Goal: Information Seeking & Learning: Find specific fact

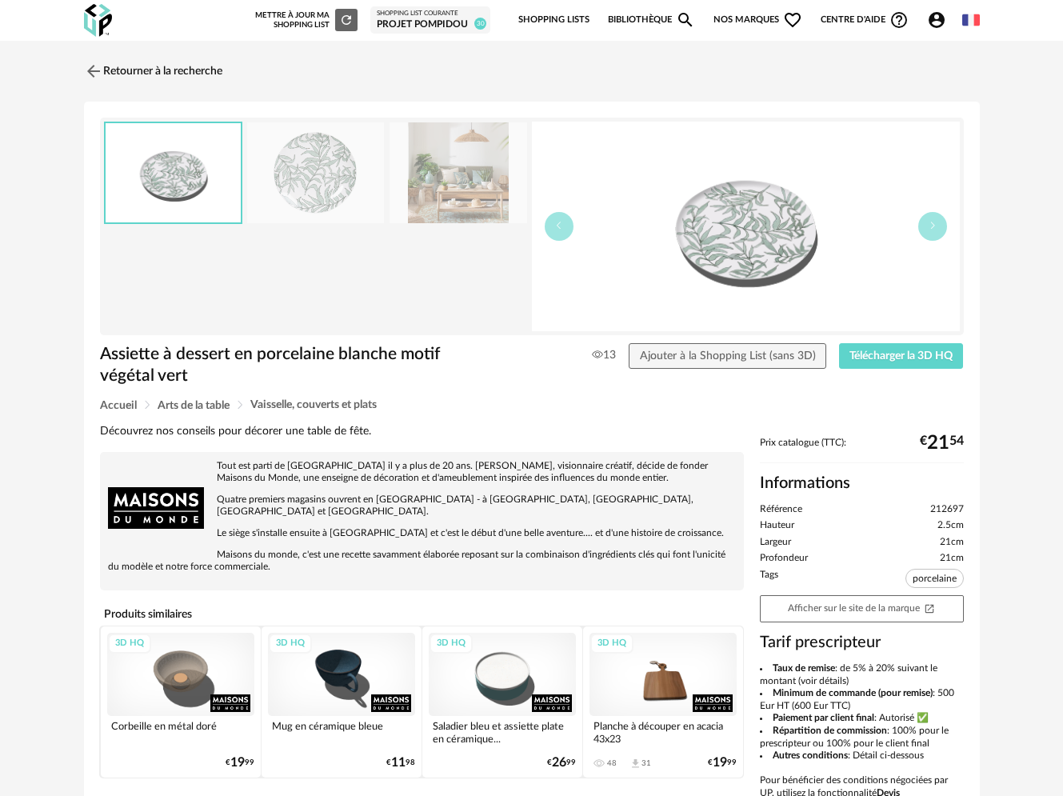
click at [673, 18] on link "Bibliothèque Magnify icon" at bounding box center [652, 20] width 88 height 34
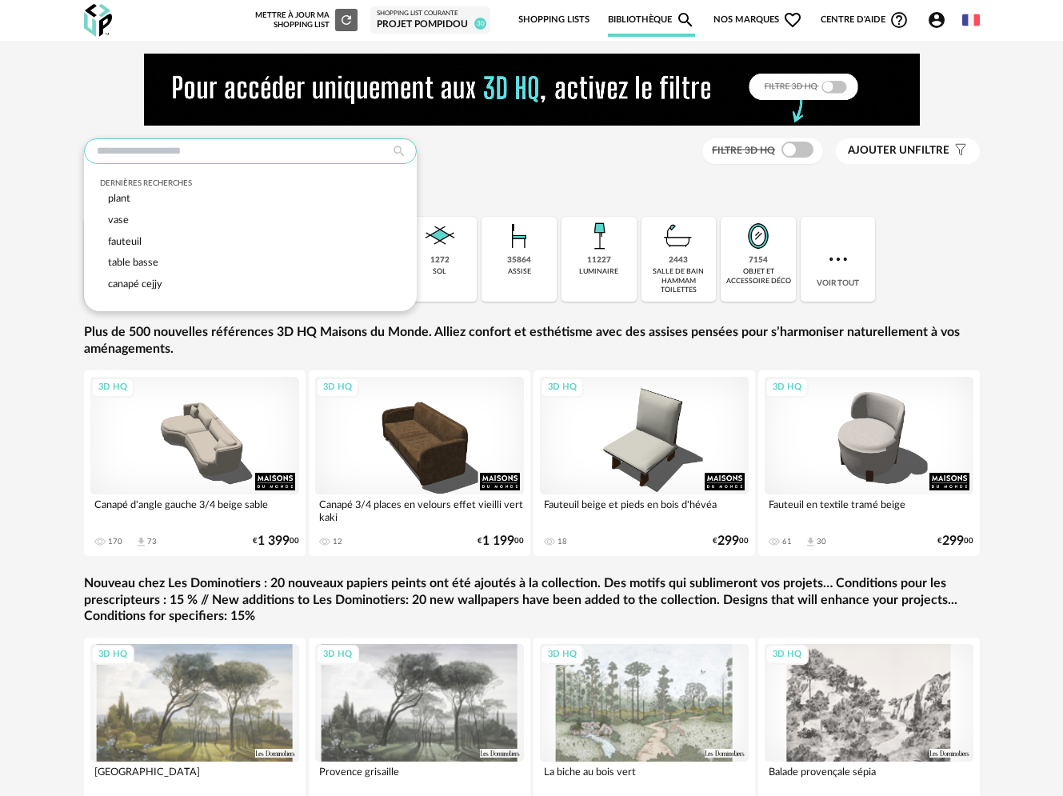
click at [132, 140] on input "text" at bounding box center [250, 151] width 333 height 26
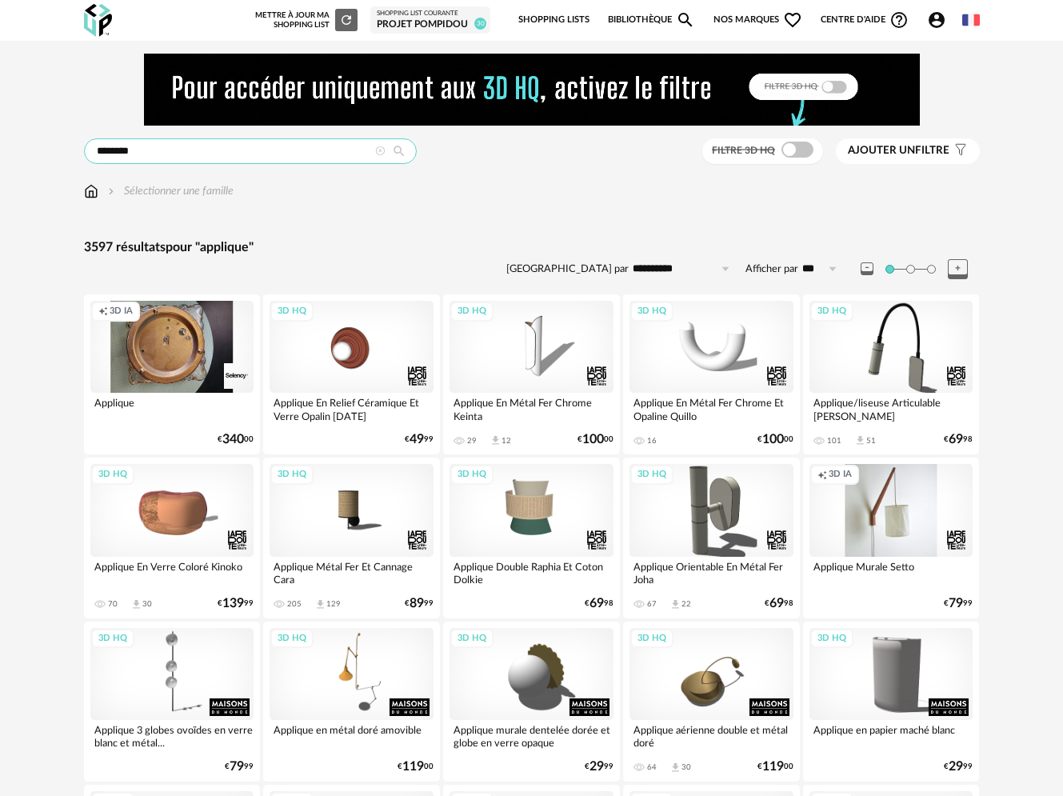
drag, startPoint x: 186, startPoint y: 153, endPoint x: 78, endPoint y: 154, distance: 107.2
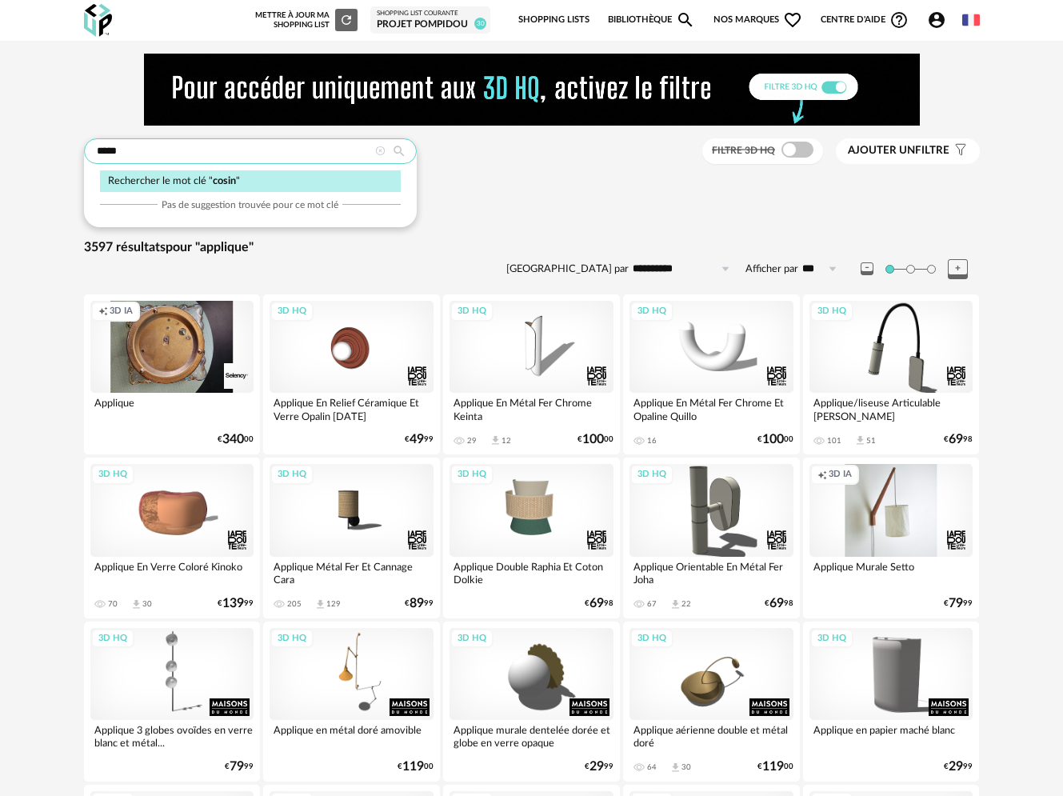
type input "*****"
